Goal: Information Seeking & Learning: Check status

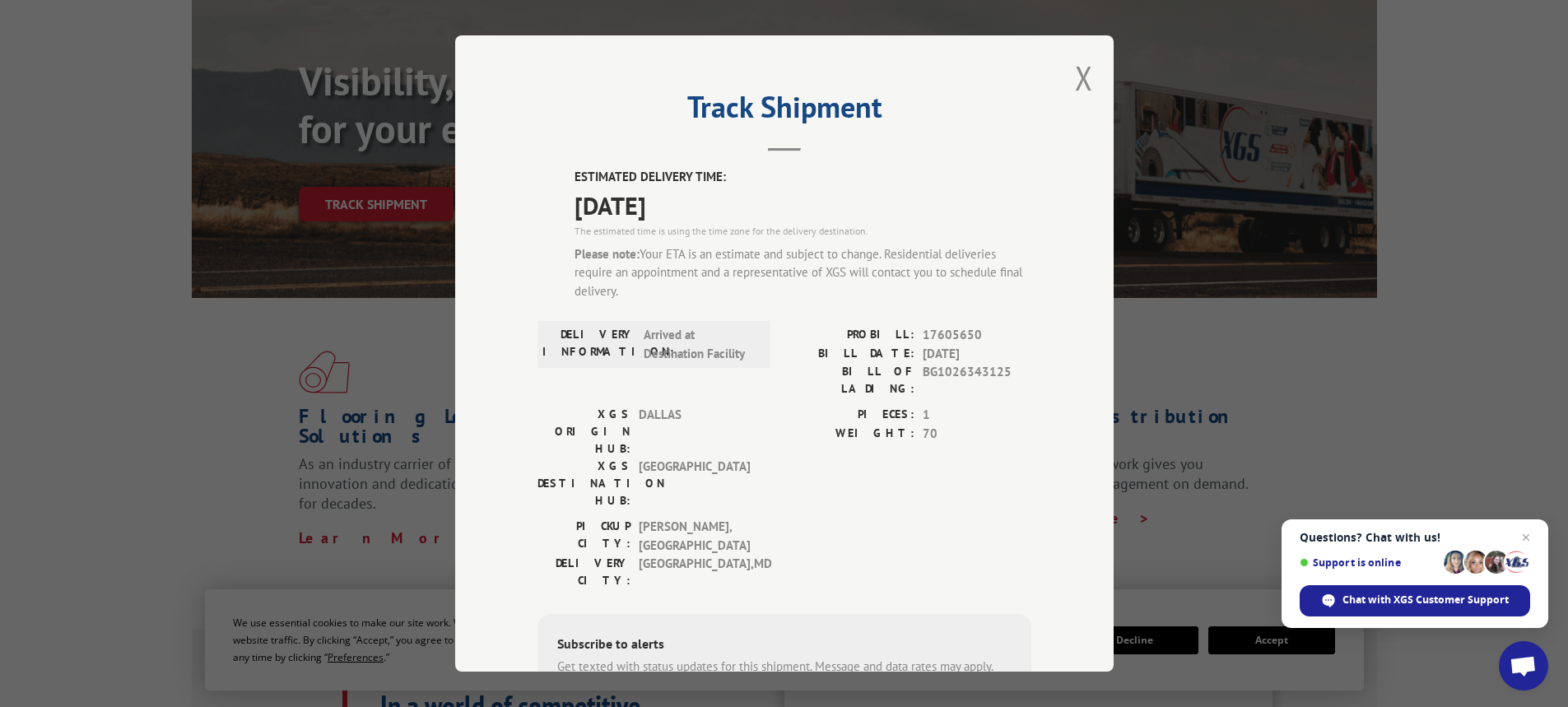
scroll to position [91, 0]
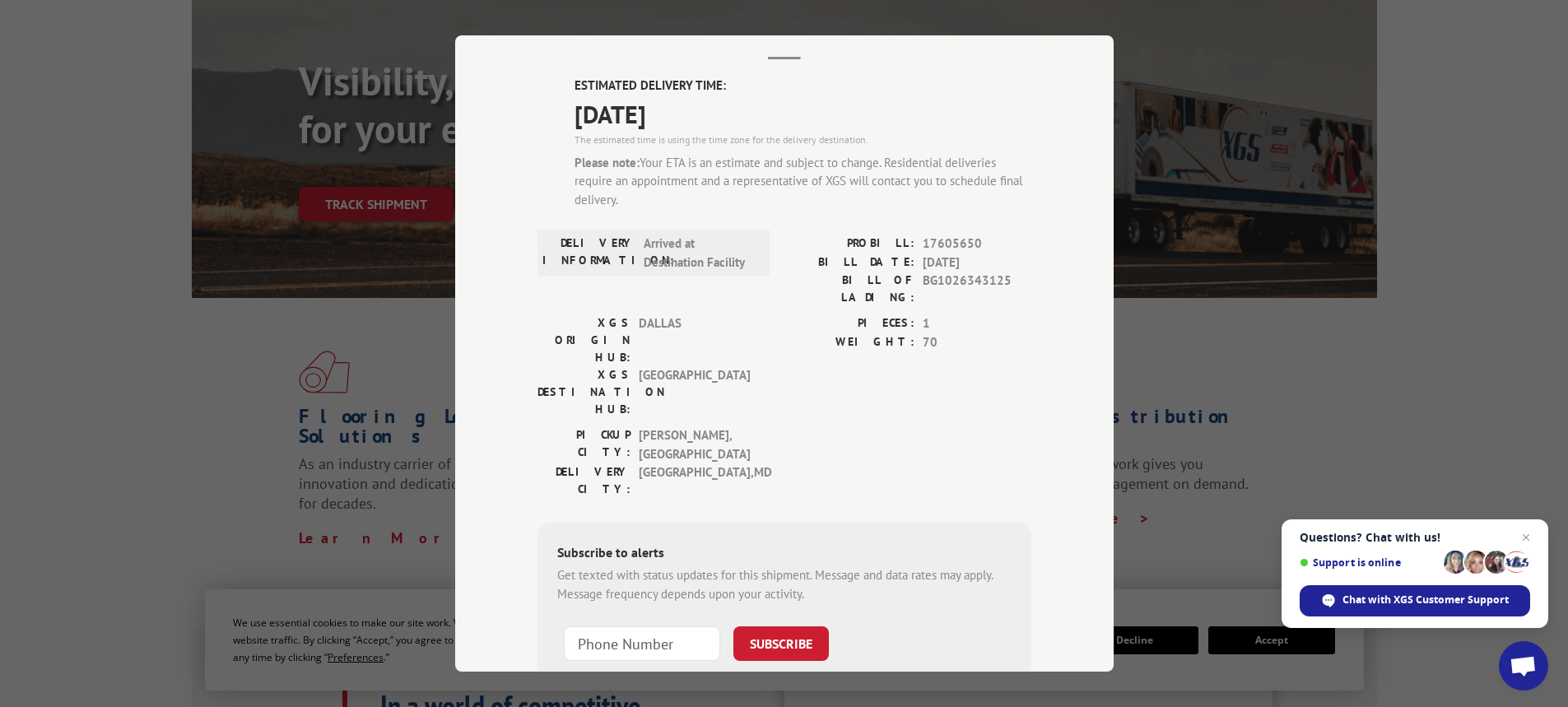
drag, startPoint x: 1199, startPoint y: 98, endPoint x: 1187, endPoint y: 102, distance: 12.6
click at [1199, 100] on div "Track Shipment ESTIMATED DELIVERY TIME: 10/14/2025 The estimated time is using …" at bounding box center [784, 353] width 1568 height 707
click at [1161, 351] on div "Track Shipment ESTIMATED DELIVERY TIME: 10/14/2025 The estimated time is using …" at bounding box center [784, 353] width 1568 height 707
click at [379, 132] on div "Track Shipment ESTIMATED DELIVERY TIME: 10/14/2025 The estimated time is using …" at bounding box center [784, 353] width 1568 height 707
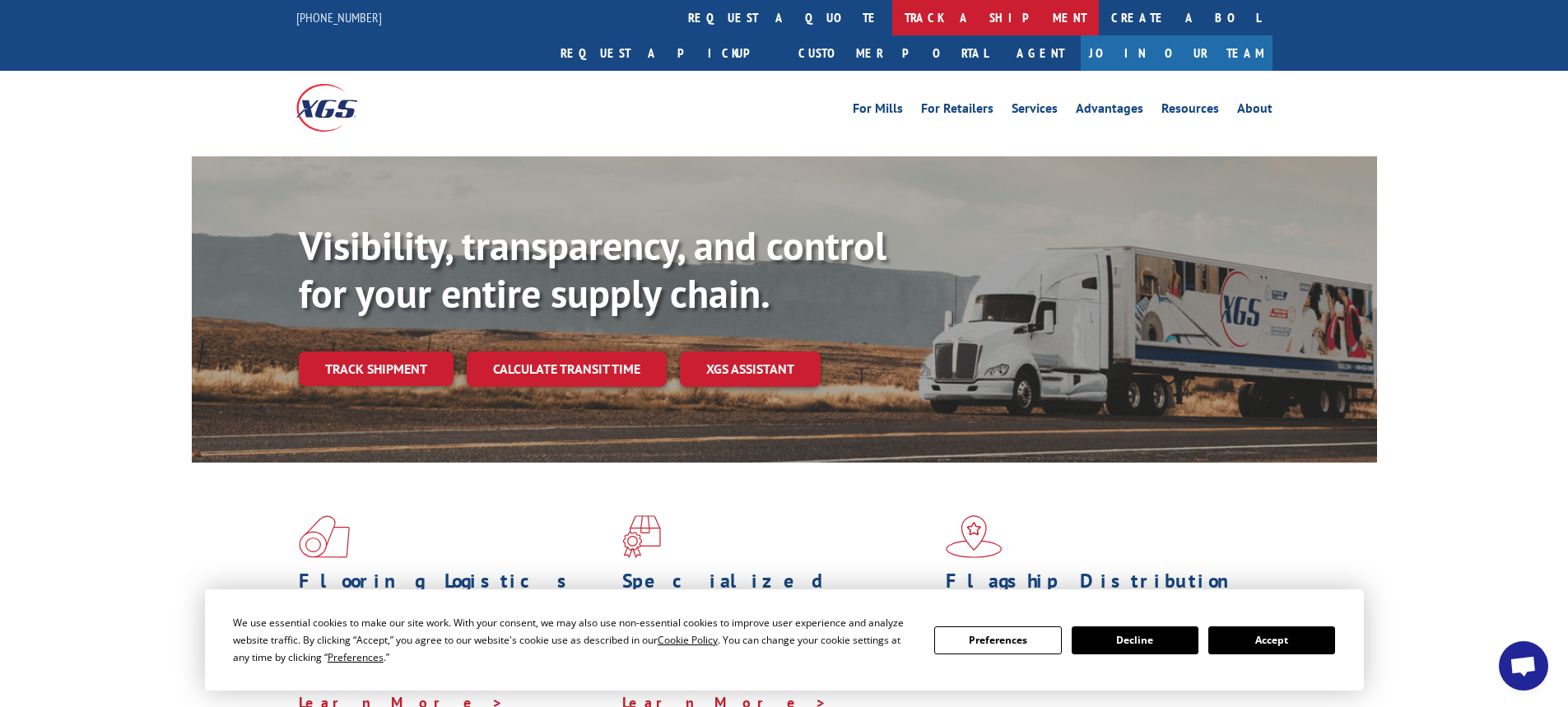
click at [892, 19] on link "track a shipment" at bounding box center [995, 18] width 207 height 36
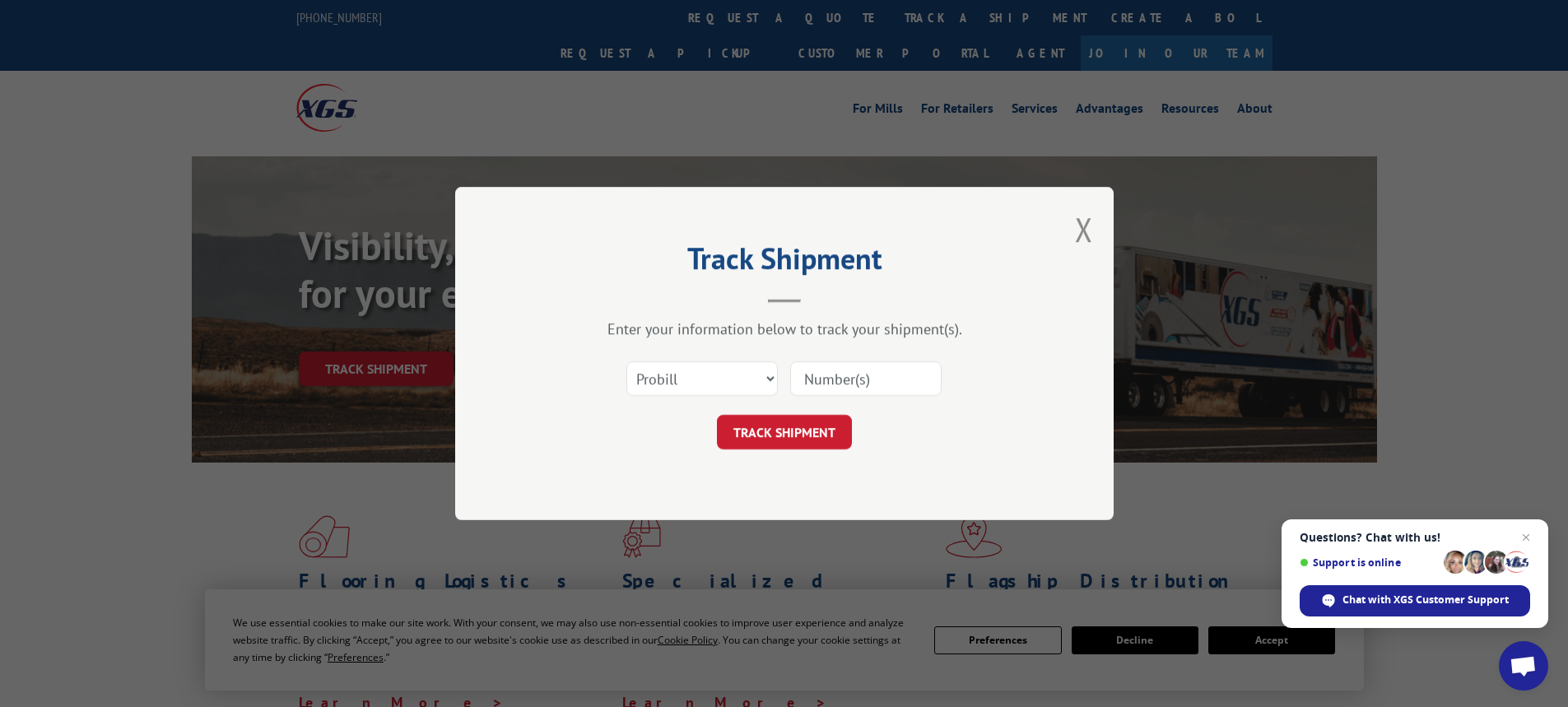
paste input "17605650"
type input "17605650"
click at [818, 436] on button "TRACK SHIPMENT" at bounding box center [784, 431] width 135 height 35
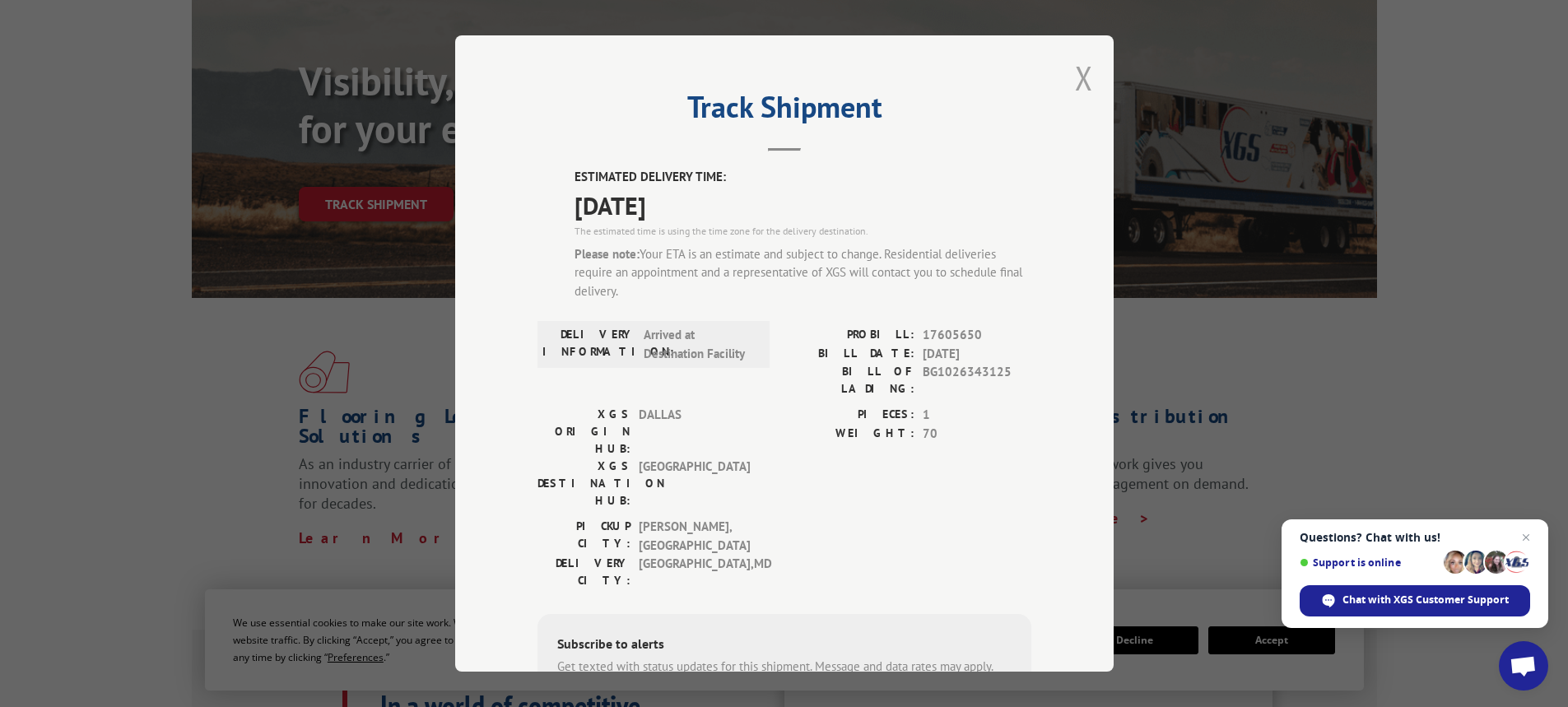
click at [1076, 71] on button "Close modal" at bounding box center [1084, 77] width 18 height 43
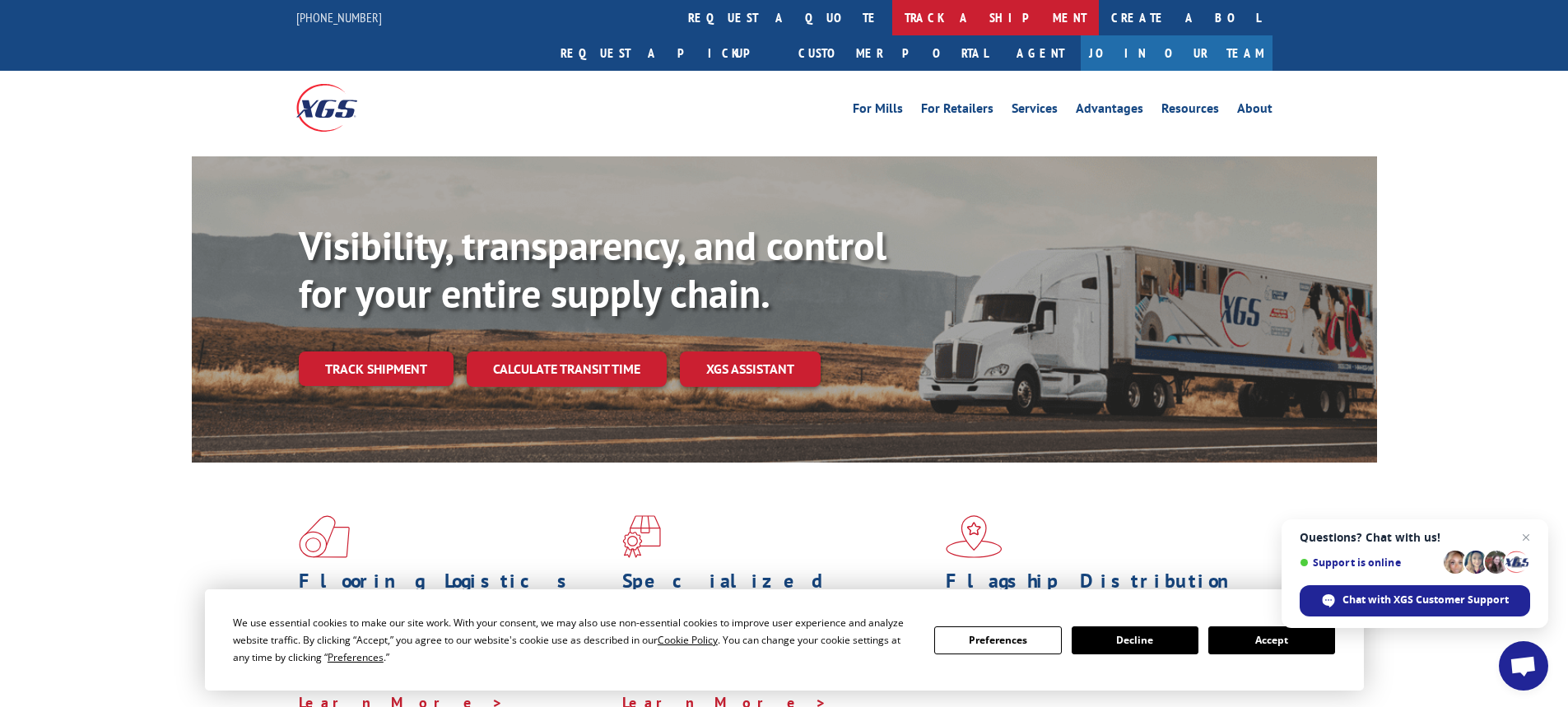
click at [892, 9] on link "track a shipment" at bounding box center [995, 18] width 207 height 36
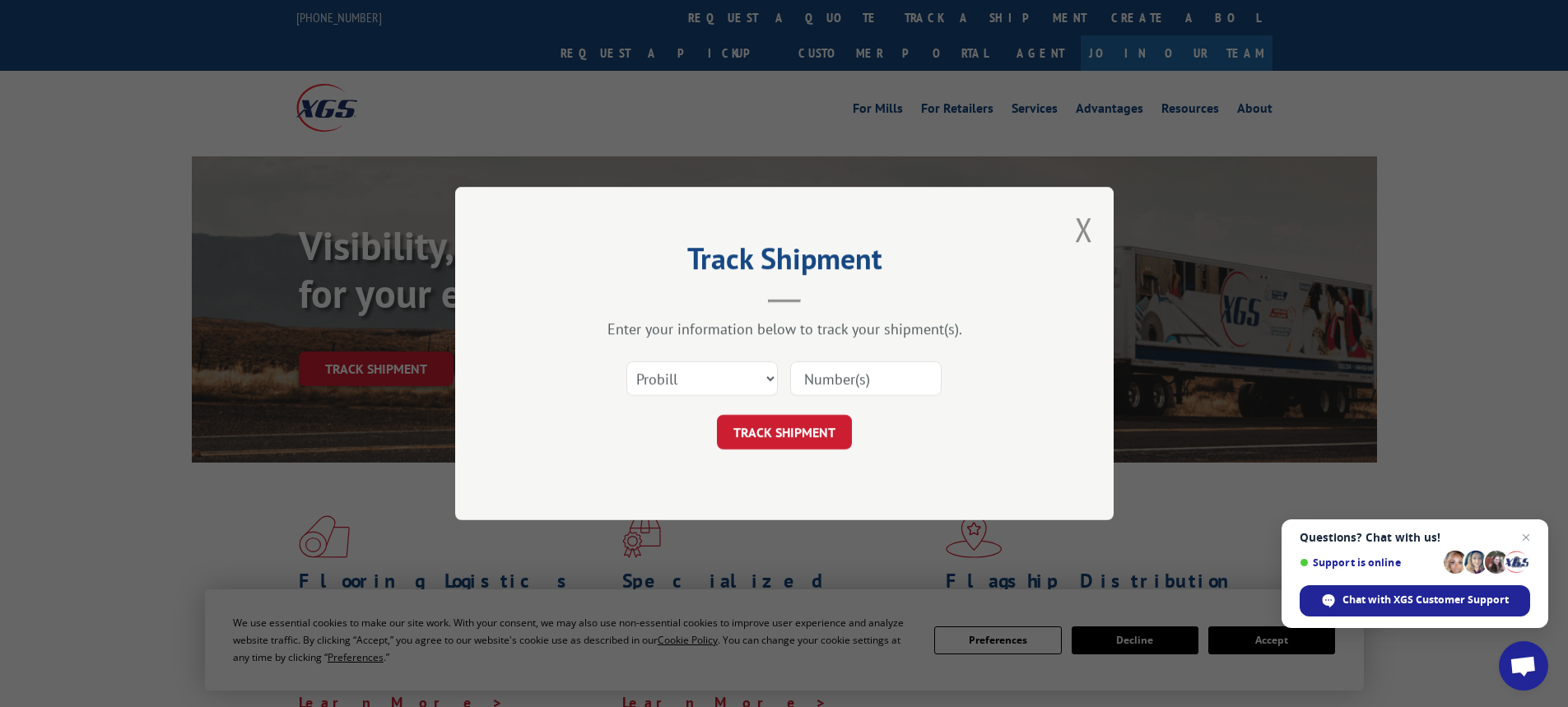
click at [834, 382] on input at bounding box center [866, 378] width 152 height 35
type input "17605650"
click at [791, 420] on button "TRACK SHIPMENT" at bounding box center [784, 431] width 135 height 35
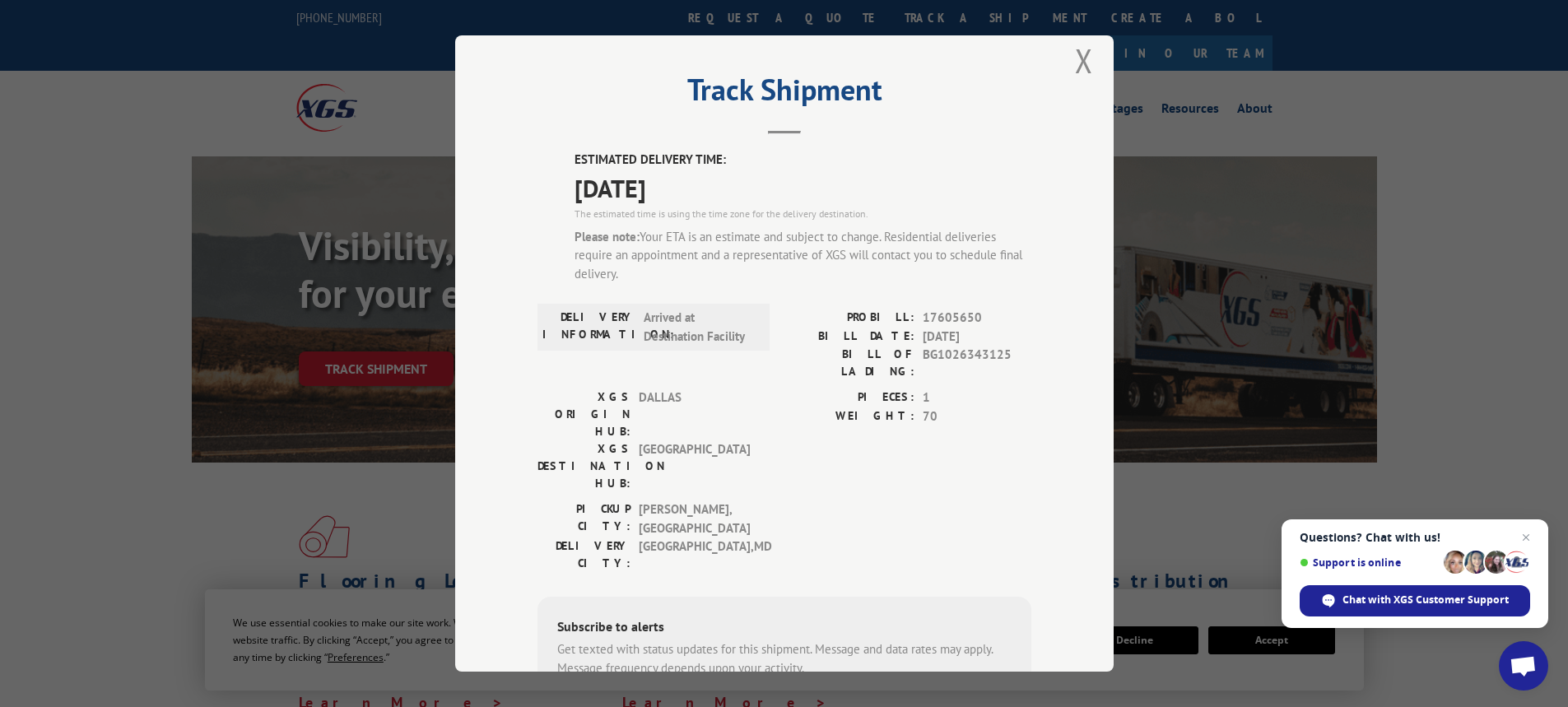
scroll to position [15, 0]
click at [1082, 66] on button "Close modal" at bounding box center [1084, 61] width 18 height 43
